Goal: Use online tool/utility: Utilize a website feature to perform a specific function

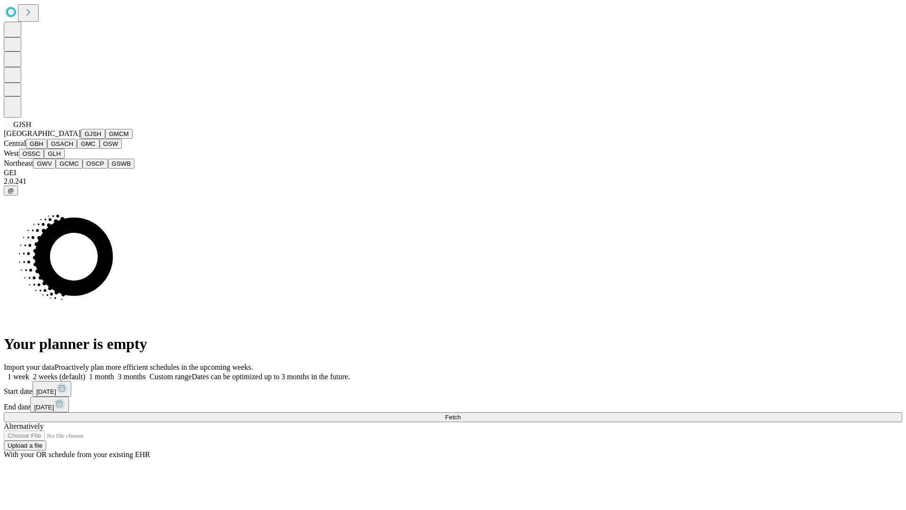
click at [81, 139] on button "GJSH" at bounding box center [93, 134] width 25 height 10
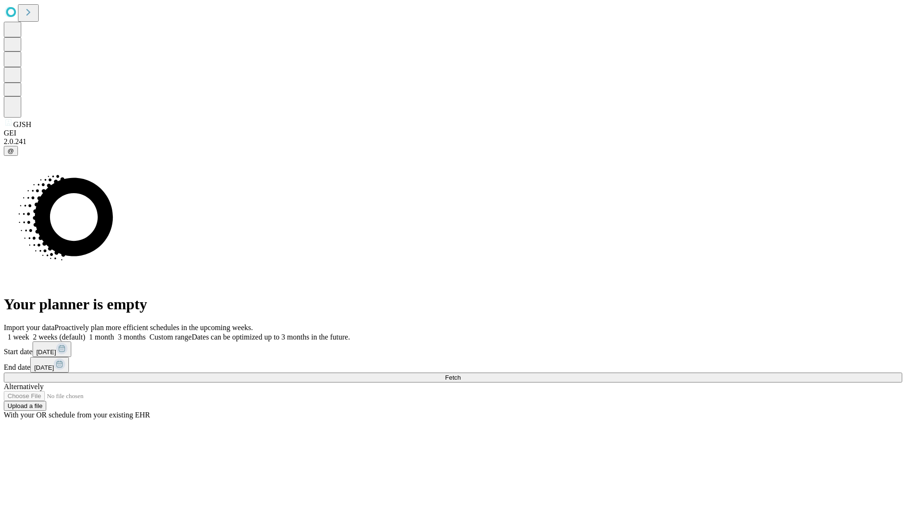
click at [29, 333] on label "1 week" at bounding box center [16, 337] width 25 height 8
click at [461, 374] on span "Fetch" at bounding box center [453, 377] width 16 height 7
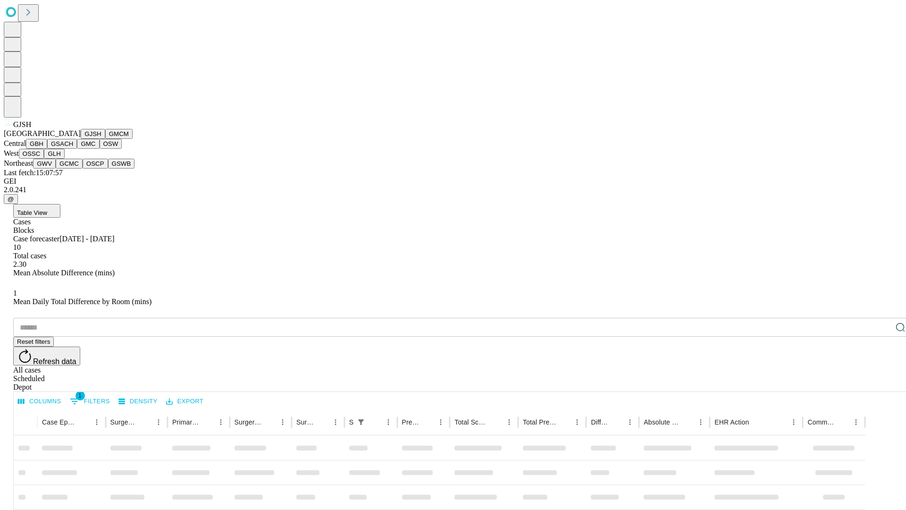
click at [105, 139] on button "GMCM" at bounding box center [118, 134] width 27 height 10
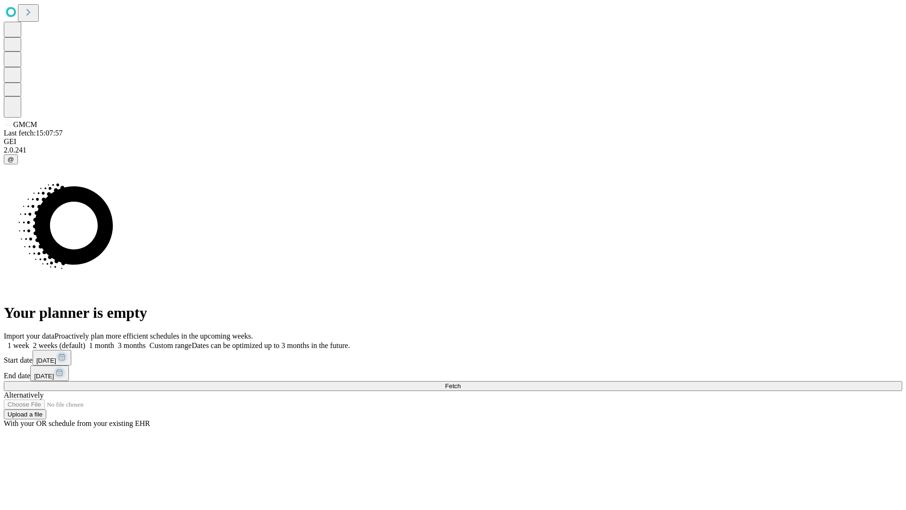
click at [29, 341] on label "1 week" at bounding box center [16, 345] width 25 height 8
click at [461, 382] on span "Fetch" at bounding box center [453, 385] width 16 height 7
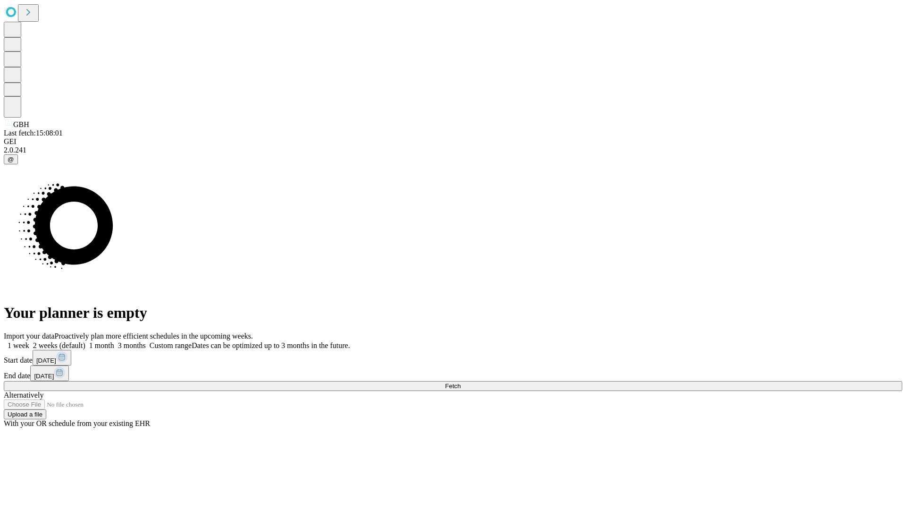
click at [29, 341] on label "1 week" at bounding box center [16, 345] width 25 height 8
click at [461, 382] on span "Fetch" at bounding box center [453, 385] width 16 height 7
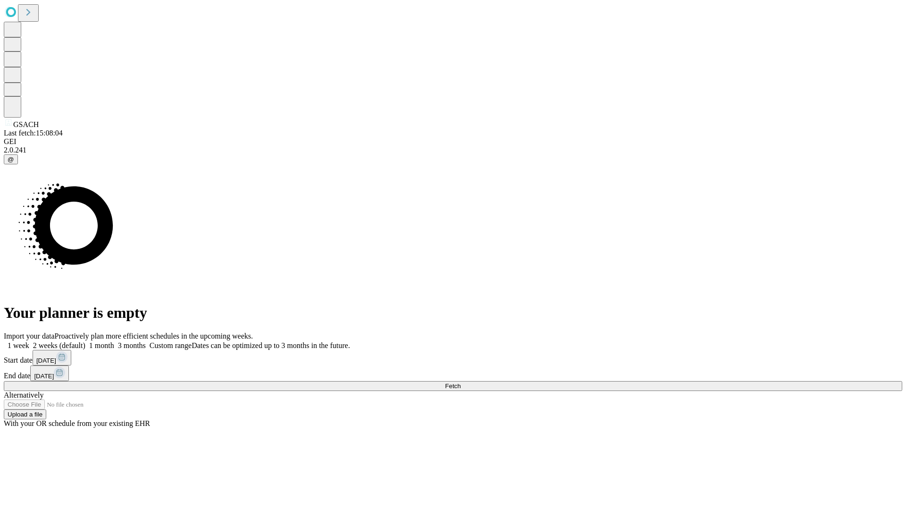
click at [461, 382] on span "Fetch" at bounding box center [453, 385] width 16 height 7
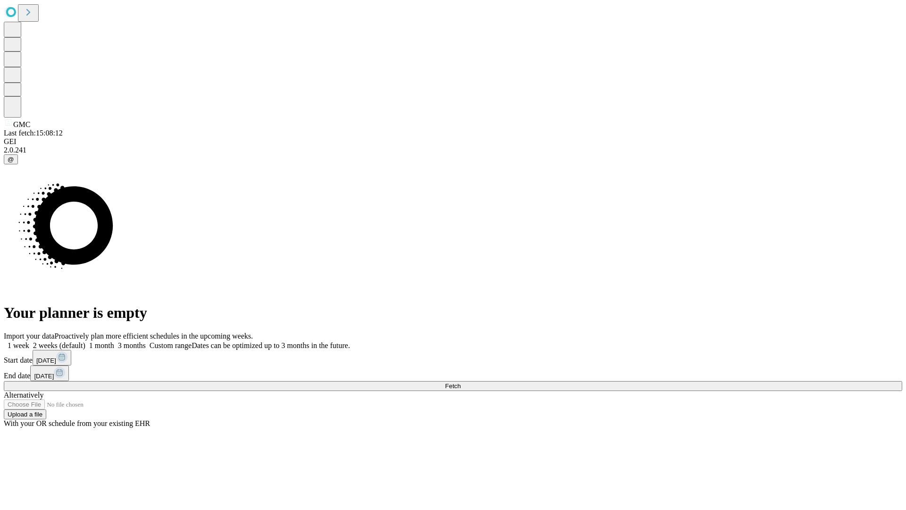
click at [29, 341] on label "1 week" at bounding box center [16, 345] width 25 height 8
click at [461, 382] on span "Fetch" at bounding box center [453, 385] width 16 height 7
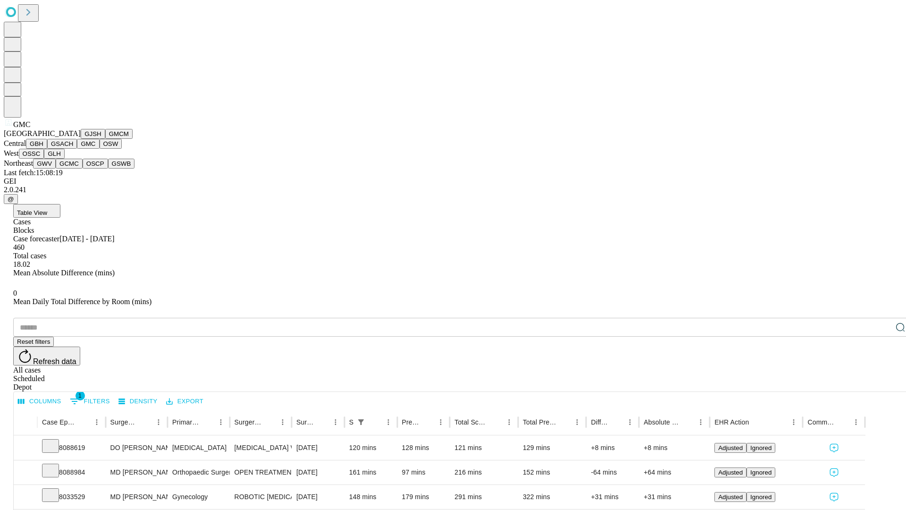
click at [100, 149] on button "OSW" at bounding box center [111, 144] width 23 height 10
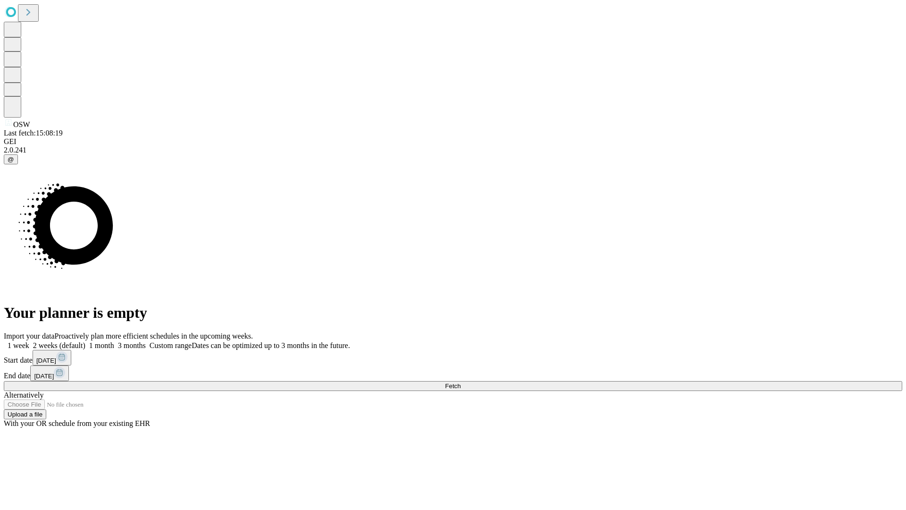
click at [29, 341] on label "1 week" at bounding box center [16, 345] width 25 height 8
click at [461, 382] on span "Fetch" at bounding box center [453, 385] width 16 height 7
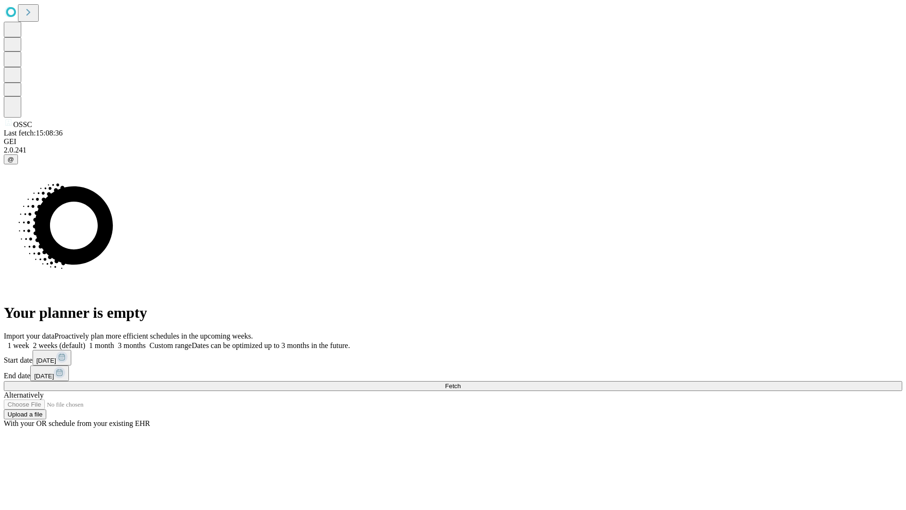
click at [29, 341] on label "1 week" at bounding box center [16, 345] width 25 height 8
click at [461, 382] on span "Fetch" at bounding box center [453, 385] width 16 height 7
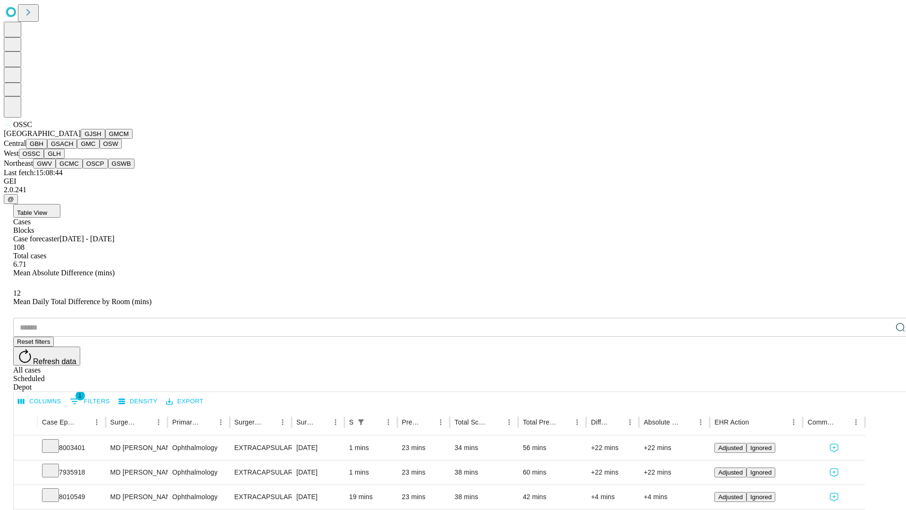
click at [64, 159] on button "GLH" at bounding box center [54, 154] width 20 height 10
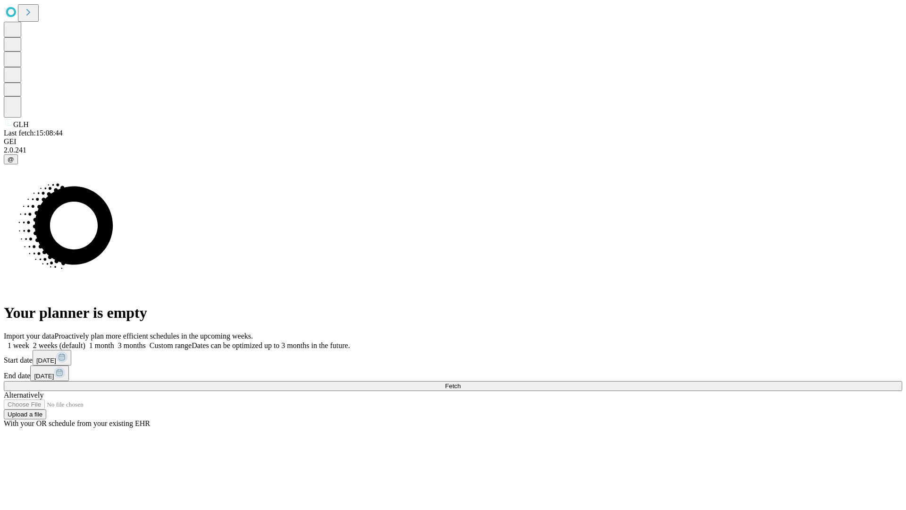
click at [29, 341] on label "1 week" at bounding box center [16, 345] width 25 height 8
click at [461, 382] on span "Fetch" at bounding box center [453, 385] width 16 height 7
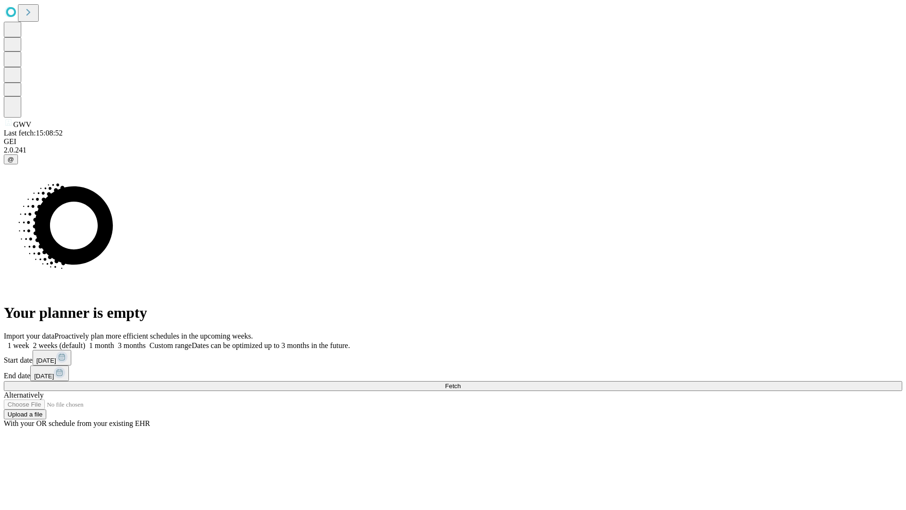
click at [461, 382] on span "Fetch" at bounding box center [453, 385] width 16 height 7
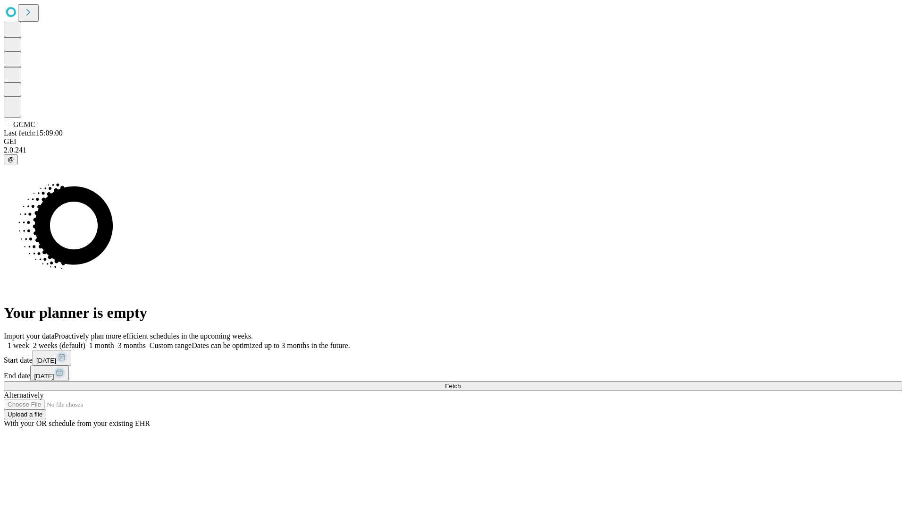
click at [29, 341] on label "1 week" at bounding box center [16, 345] width 25 height 8
click at [461, 382] on span "Fetch" at bounding box center [453, 385] width 16 height 7
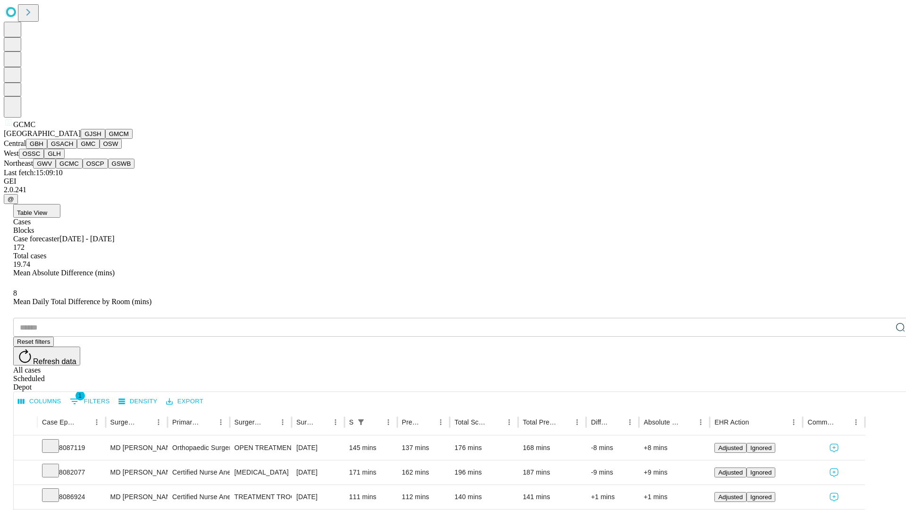
click at [83, 169] on button "OSCP" at bounding box center [95, 164] width 25 height 10
